Goal: Task Accomplishment & Management: Complete application form

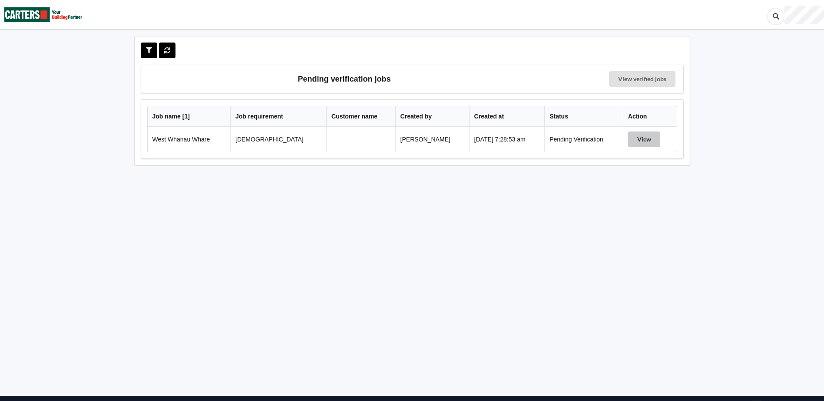
click at [650, 141] on button "View" at bounding box center [644, 140] width 32 height 16
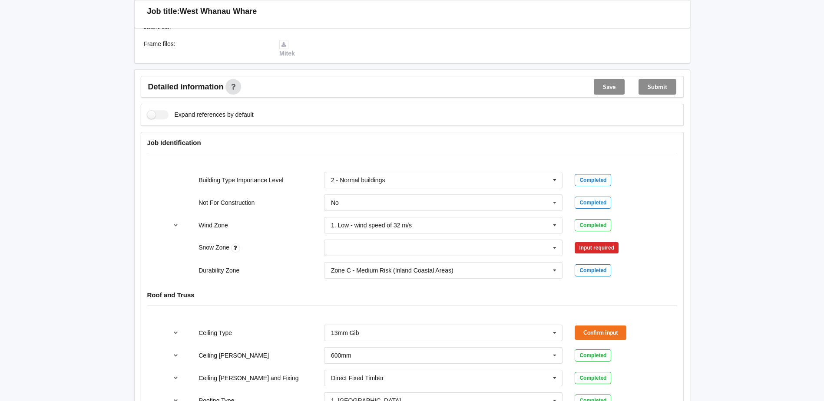
scroll to position [260, 0]
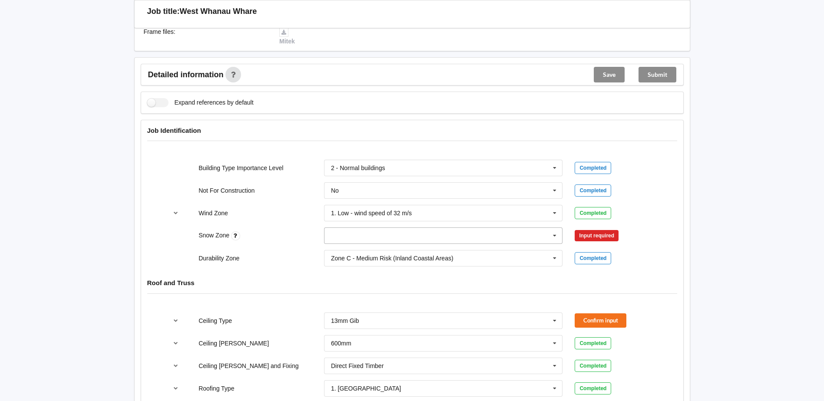
click at [553, 236] on icon at bounding box center [554, 236] width 13 height 16
click at [354, 298] on div "N3" at bounding box center [443, 300] width 238 height 16
click at [603, 237] on button "Confirm input" at bounding box center [600, 236] width 52 height 14
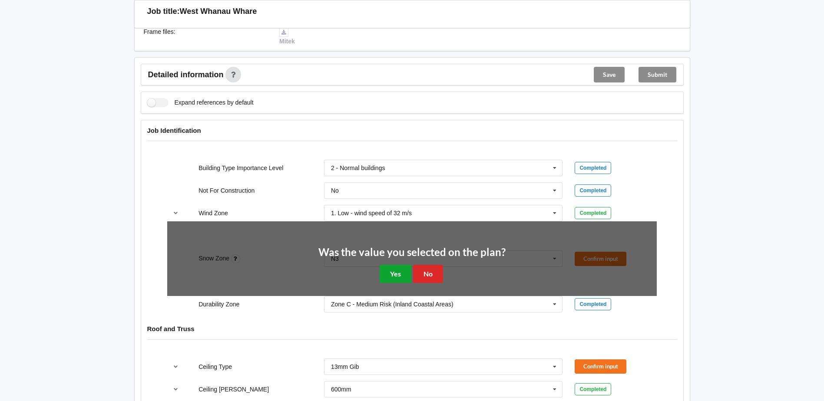
click at [391, 267] on button "Yes" at bounding box center [395, 274] width 32 height 18
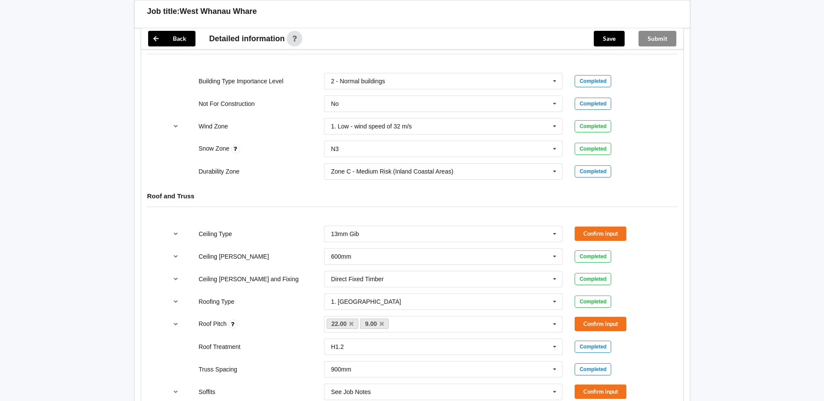
scroll to position [391, 0]
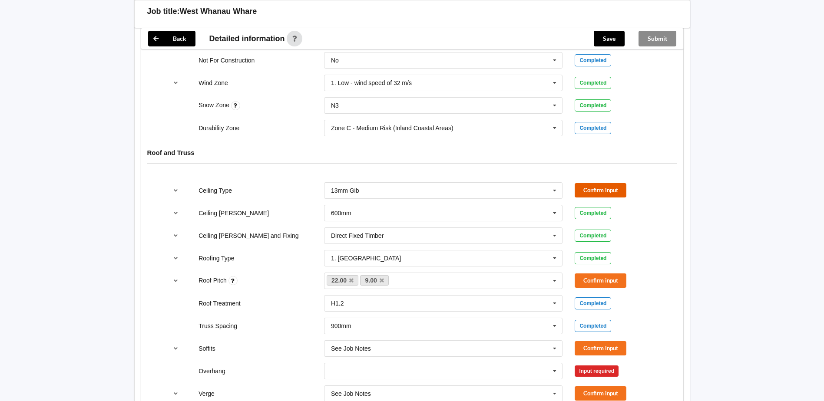
click at [597, 187] on button "Confirm input" at bounding box center [600, 190] width 52 height 14
click at [600, 279] on button "Confirm input" at bounding box center [600, 281] width 52 height 14
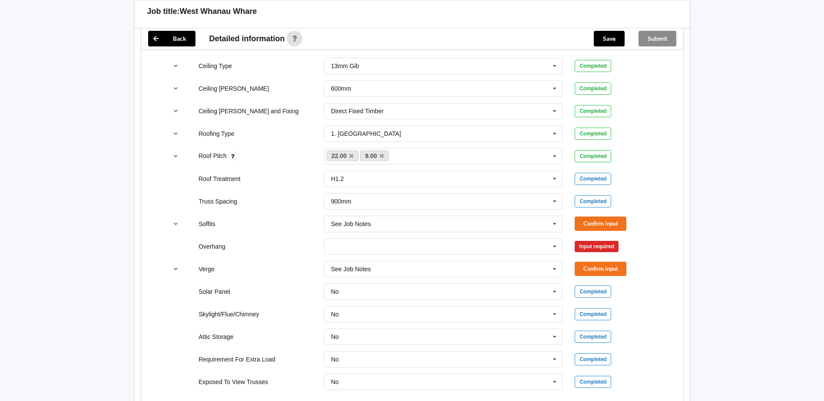
scroll to position [521, 0]
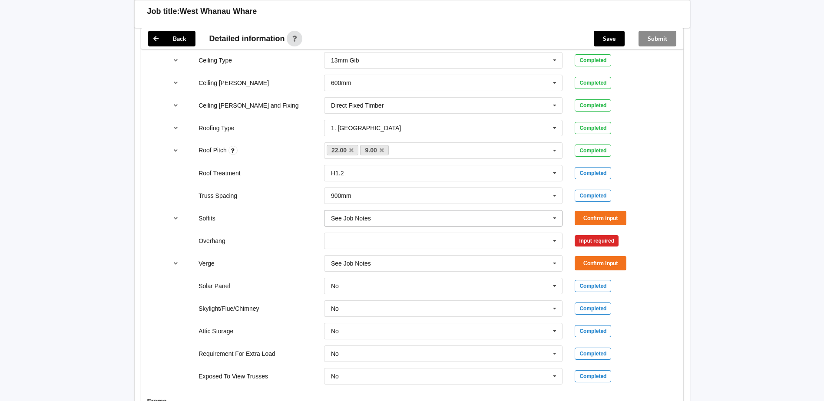
click at [554, 217] on icon at bounding box center [554, 219] width 13 height 16
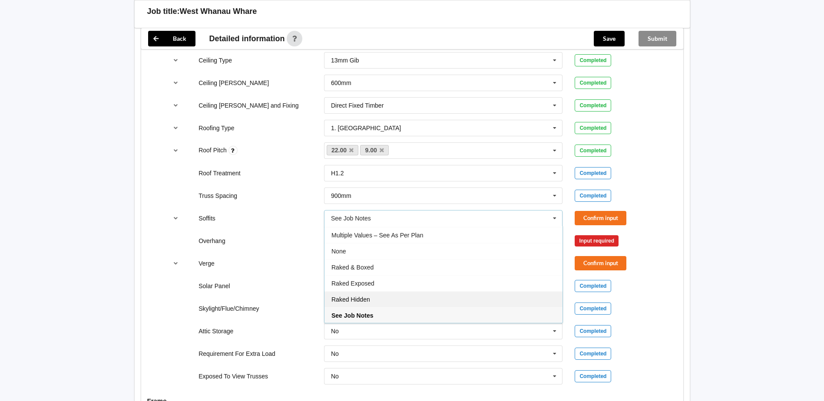
click at [385, 302] on div "Raked Hidden" at bounding box center [443, 299] width 238 height 16
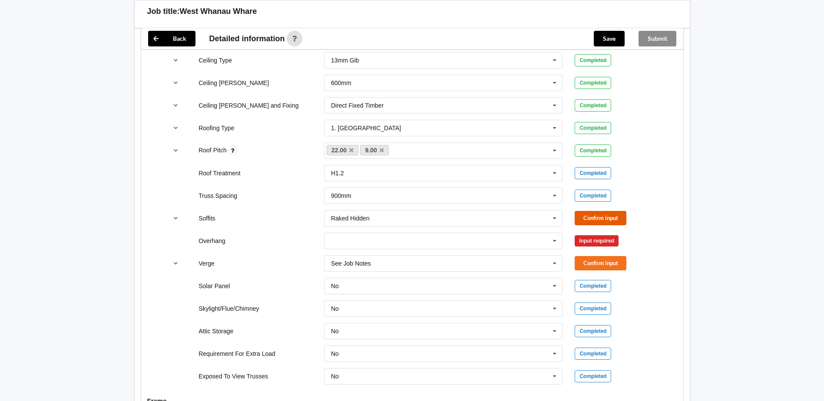
click at [615, 221] on button "Confirm input" at bounding box center [600, 218] width 52 height 14
click at [554, 244] on icon at bounding box center [554, 241] width 13 height 16
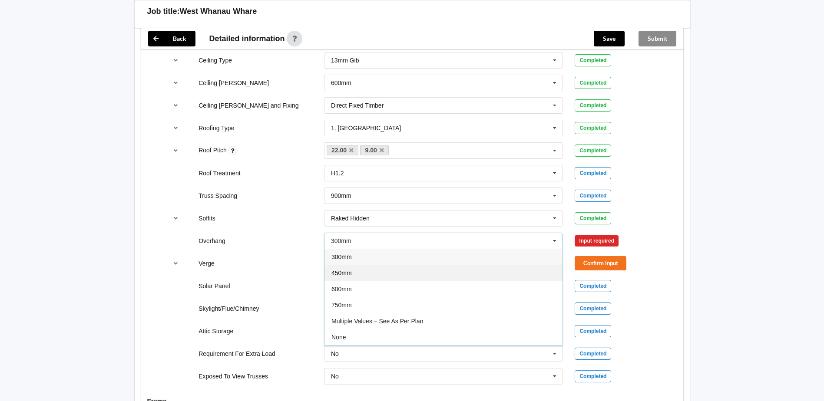
click at [359, 271] on div "450mm" at bounding box center [443, 273] width 238 height 16
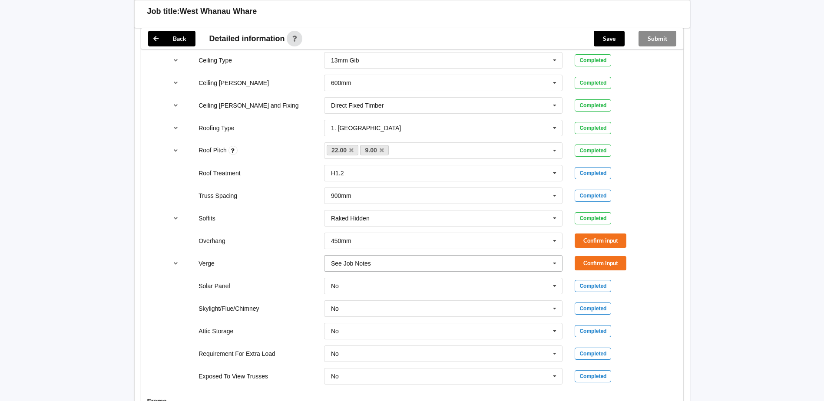
click at [550, 261] on icon at bounding box center [554, 264] width 13 height 16
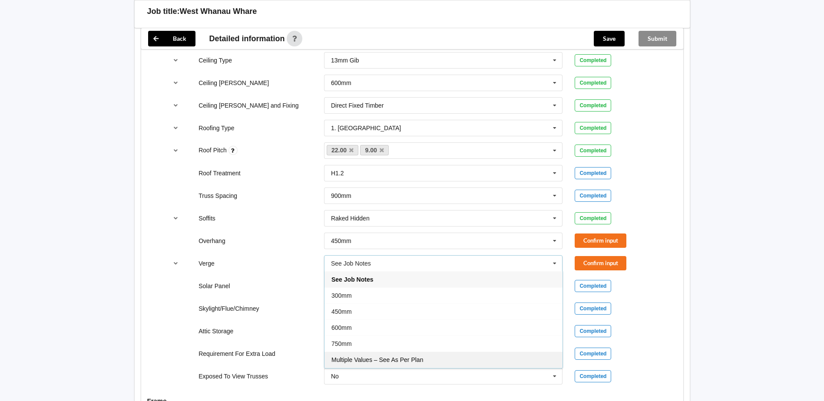
click at [426, 357] on div "Multiple Values – See As Per Plan" at bounding box center [443, 360] width 238 height 16
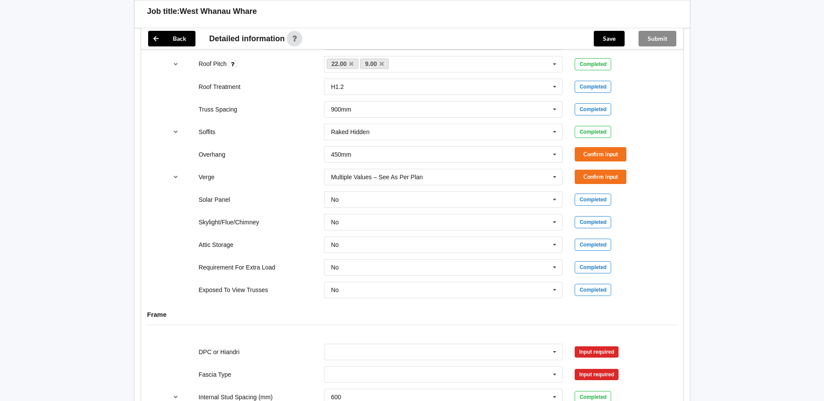
scroll to position [608, 0]
click at [593, 158] on button "Confirm input" at bounding box center [600, 154] width 52 height 14
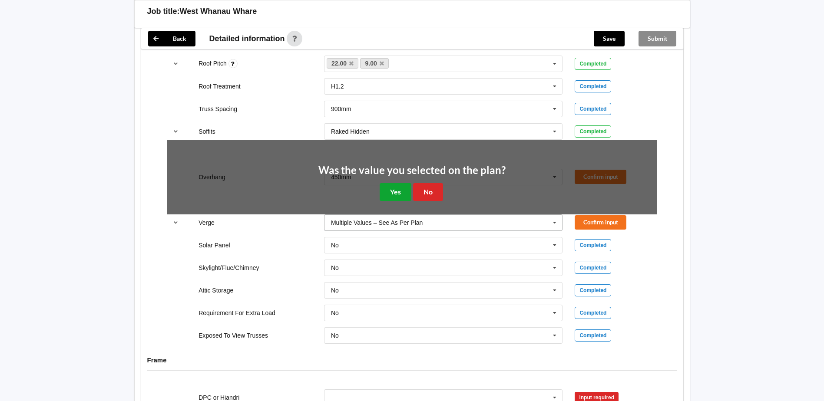
drag, startPoint x: 390, startPoint y: 192, endPoint x: 513, endPoint y: 176, distance: 124.3
click at [397, 192] on button "Yes" at bounding box center [395, 192] width 32 height 18
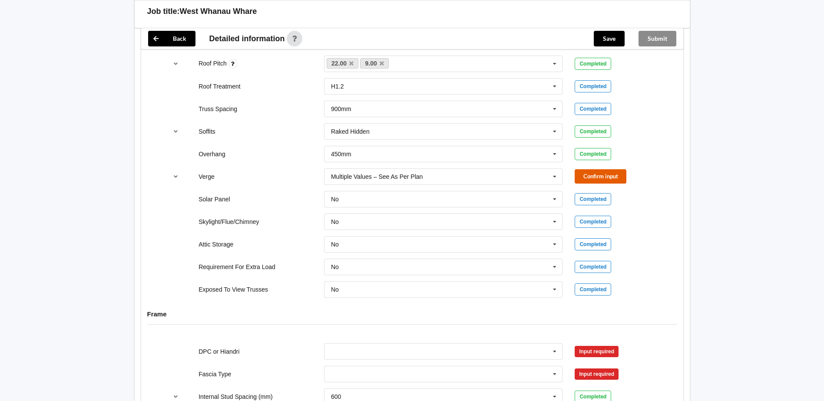
click at [583, 180] on button "Confirm input" at bounding box center [600, 176] width 52 height 14
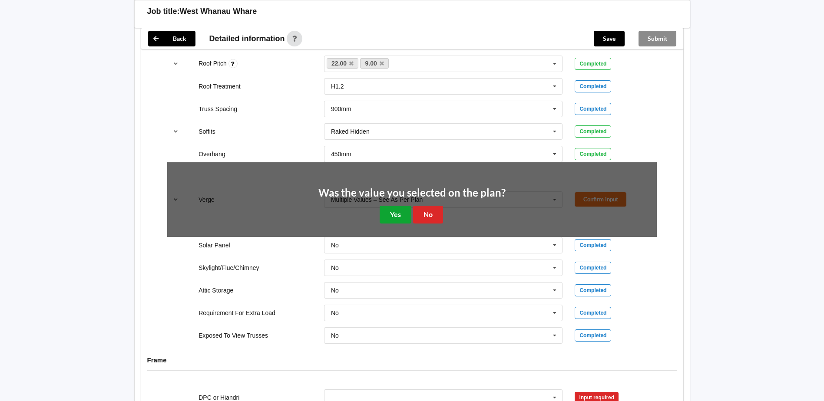
drag, startPoint x: 404, startPoint y: 221, endPoint x: 430, endPoint y: 221, distance: 25.6
click at [405, 221] on button "Yes" at bounding box center [395, 215] width 32 height 18
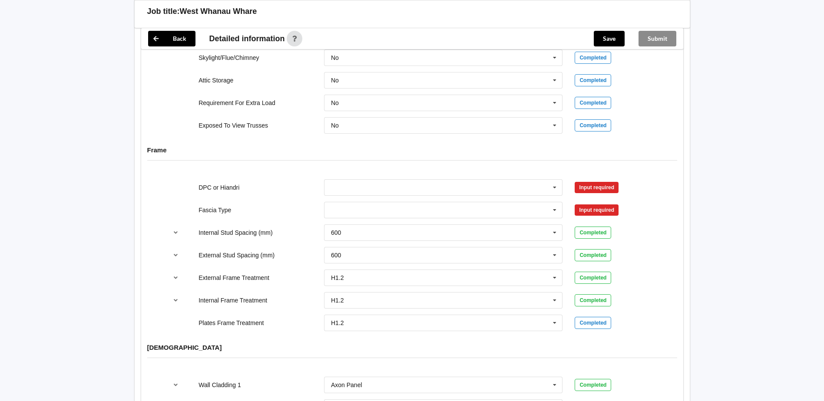
scroll to position [781, 0]
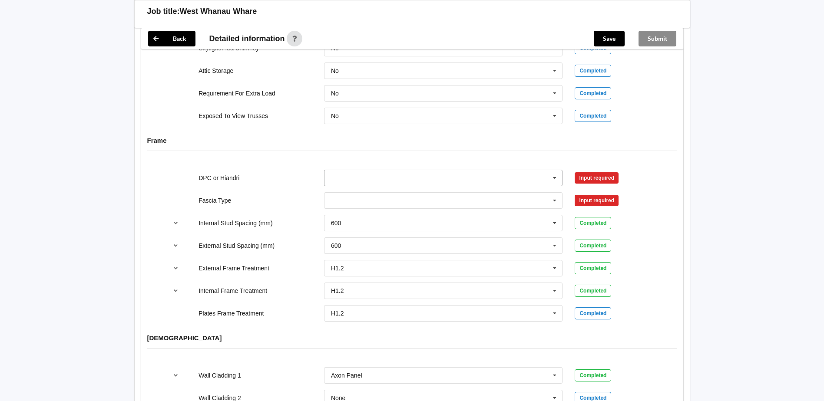
click at [555, 178] on icon at bounding box center [554, 178] width 13 height 16
click at [379, 228] on div "Not Required" at bounding box center [443, 226] width 238 height 16
click at [587, 178] on button "Confirm input" at bounding box center [600, 178] width 52 height 14
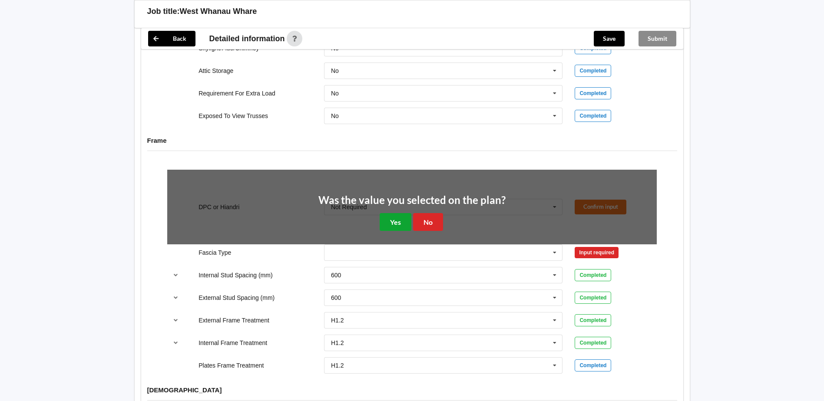
click at [391, 222] on button "Yes" at bounding box center [395, 222] width 32 height 18
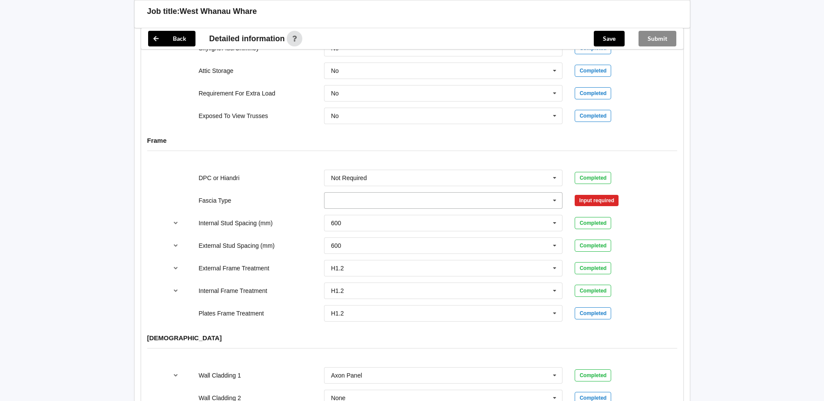
click at [556, 201] on icon at bounding box center [554, 201] width 13 height 16
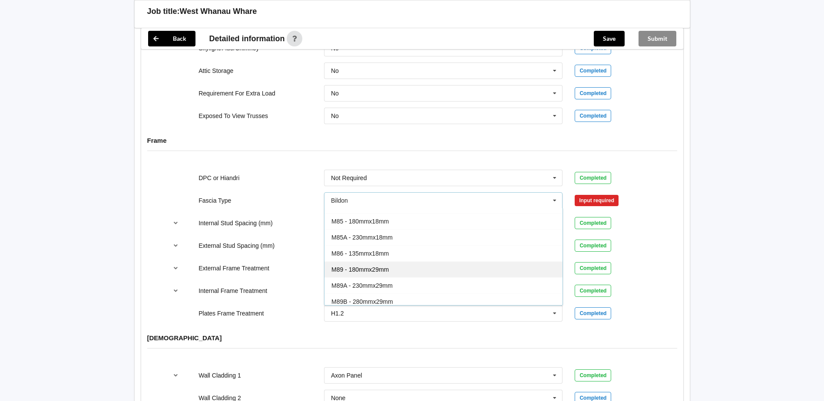
click at [404, 267] on div "M89 - 180mmx29mm" at bounding box center [443, 269] width 238 height 16
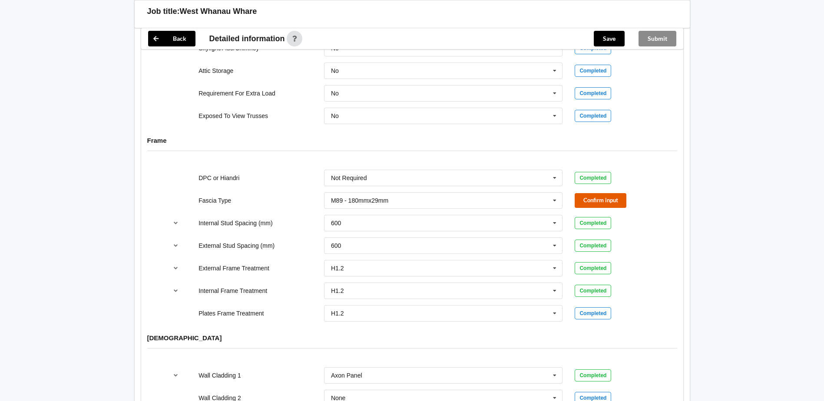
click at [600, 203] on button "Confirm input" at bounding box center [600, 200] width 52 height 14
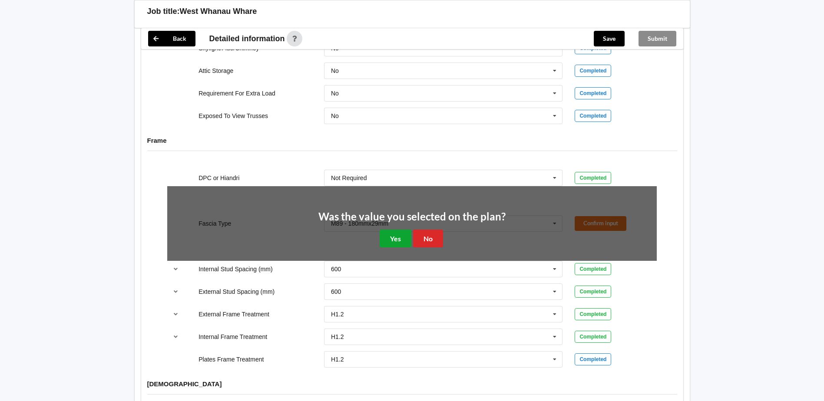
click at [394, 236] on button "Yes" at bounding box center [395, 239] width 32 height 18
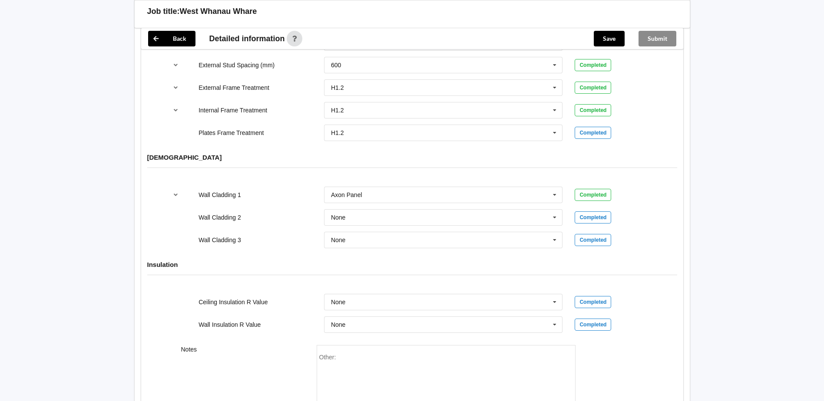
scroll to position [1041, 0]
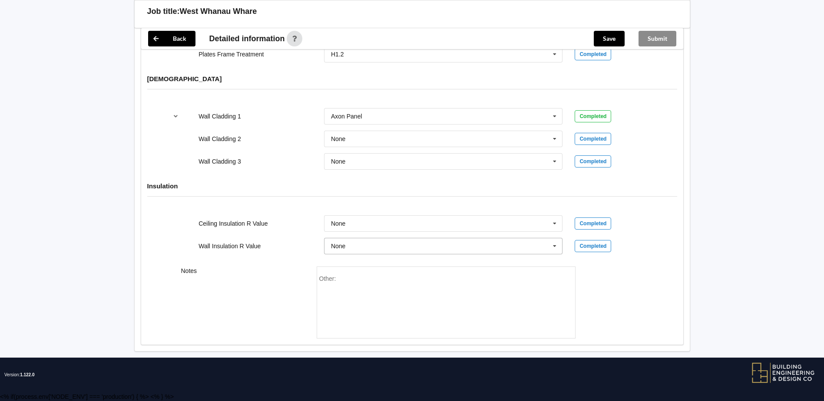
click at [557, 248] on icon at bounding box center [554, 246] width 13 height 16
drag, startPoint x: 356, startPoint y: 337, endPoint x: 364, endPoint y: 323, distance: 16.8
click at [355, 337] on div "R2.5" at bounding box center [443, 341] width 238 height 16
click at [556, 222] on icon at bounding box center [554, 224] width 13 height 16
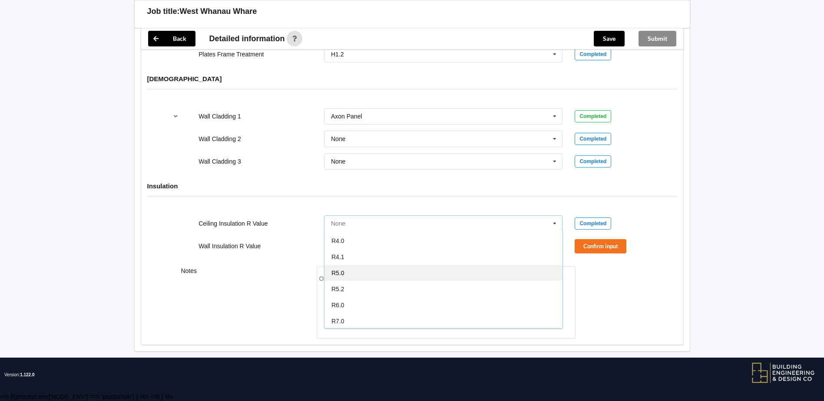
scroll to position [305, 0]
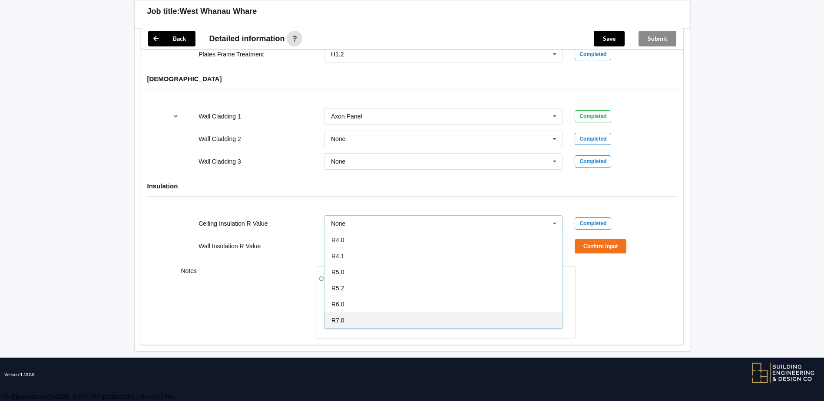
click at [364, 319] on div "R7.0" at bounding box center [443, 320] width 238 height 16
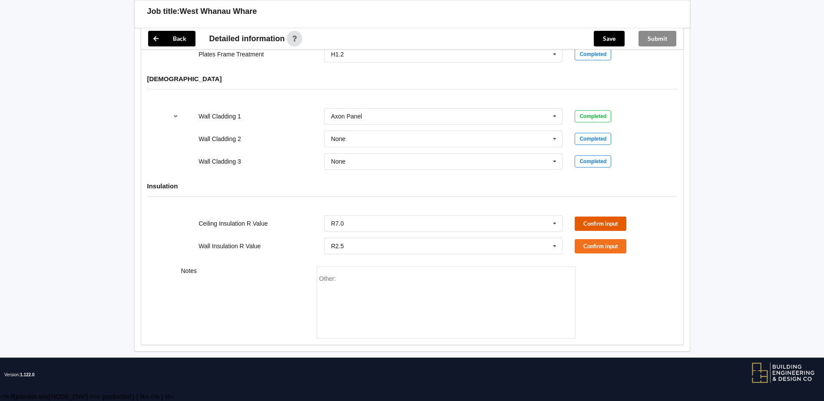
click at [591, 220] on button "Confirm input" at bounding box center [600, 224] width 52 height 14
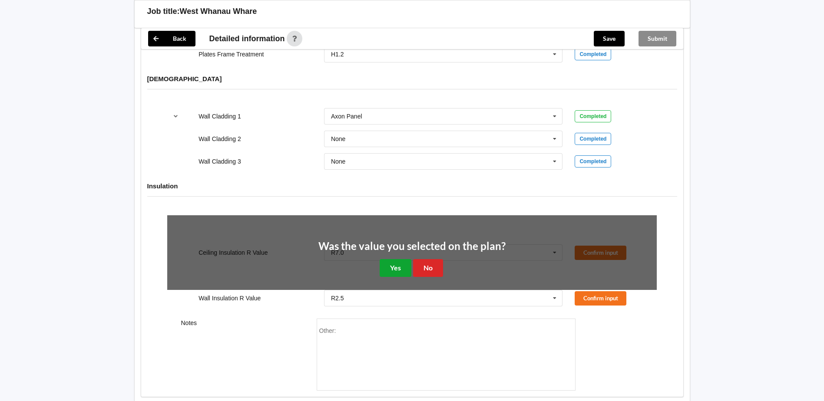
click at [399, 267] on button "Yes" at bounding box center [395, 268] width 32 height 18
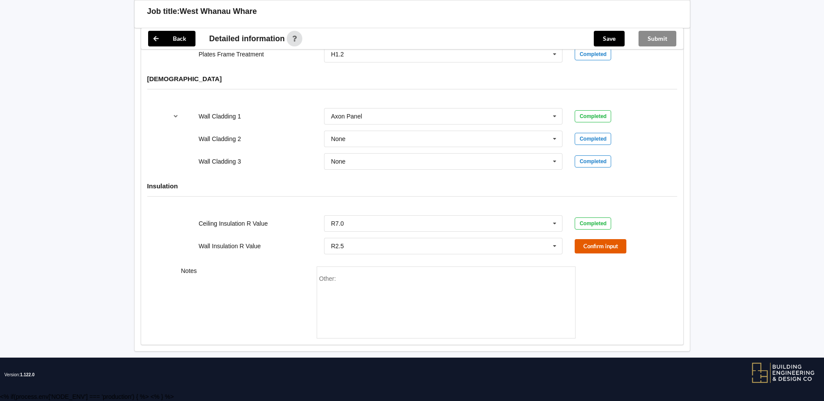
click at [597, 247] on button "Confirm input" at bounding box center [600, 246] width 52 height 14
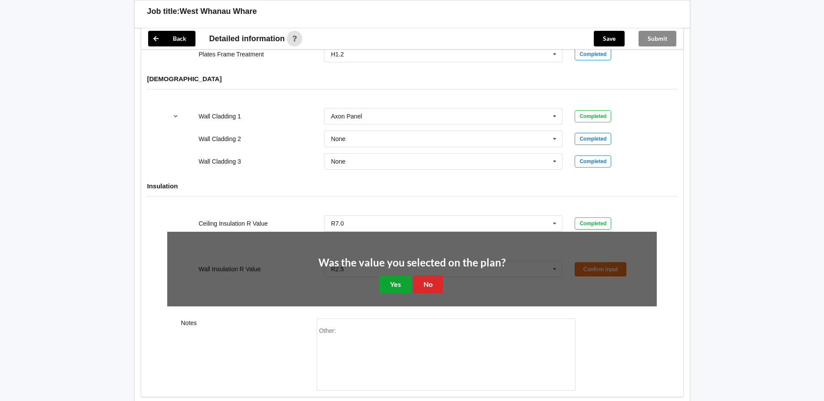
drag, startPoint x: 401, startPoint y: 283, endPoint x: 419, endPoint y: 277, distance: 18.5
click at [401, 283] on button "Yes" at bounding box center [395, 285] width 32 height 18
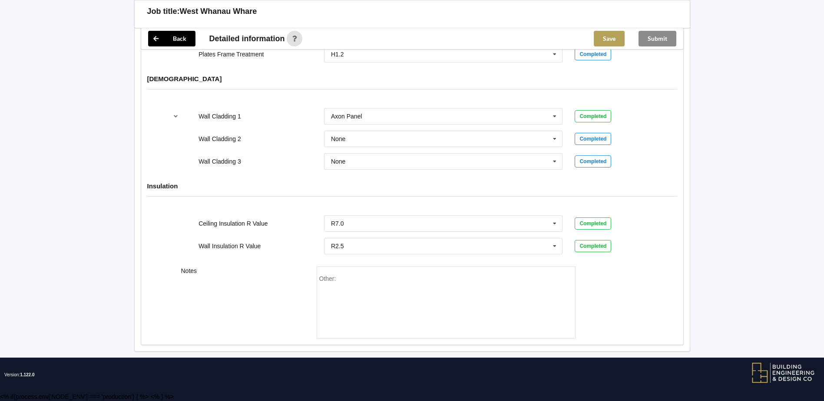
click at [606, 40] on button "Save" at bounding box center [608, 39] width 31 height 16
click at [656, 35] on button "Submit" at bounding box center [657, 39] width 38 height 16
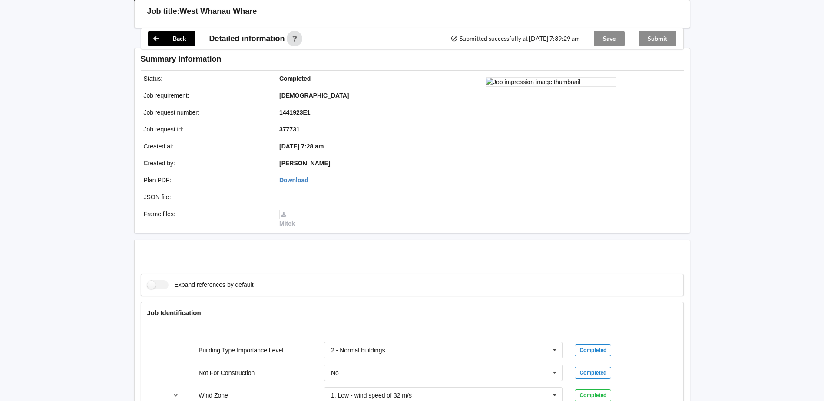
scroll to position [1001, 0]
